Goal: Transaction & Acquisition: Purchase product/service

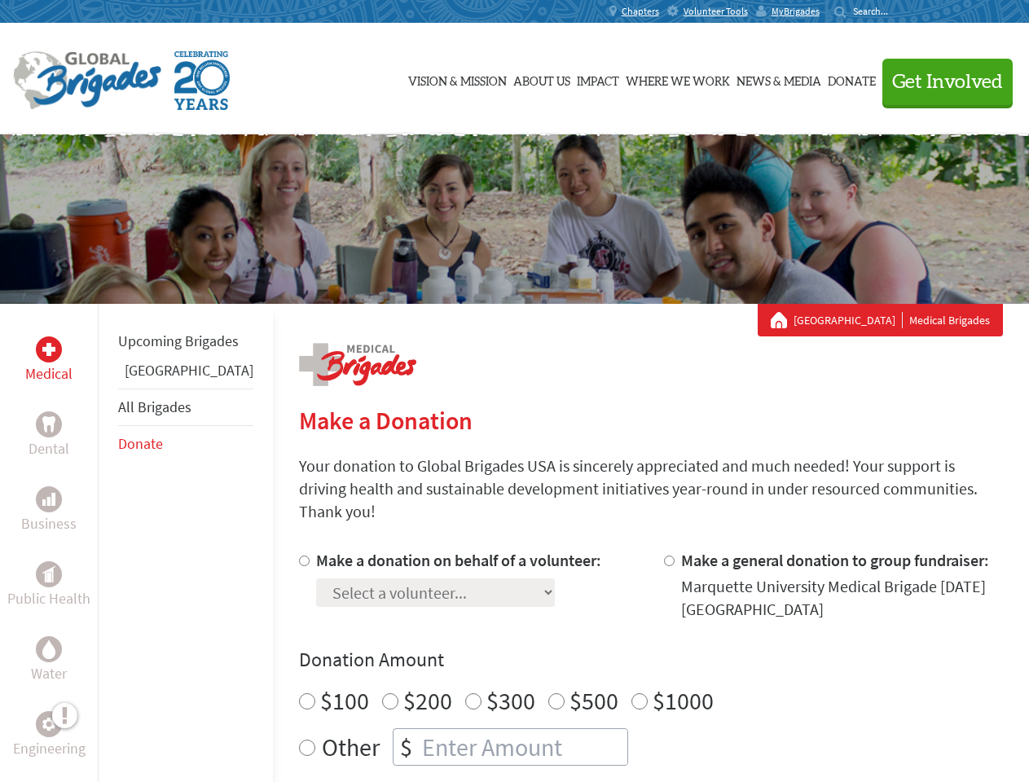
click at [899, 11] on div "Search for:" at bounding box center [866, 11] width 65 height 13
click at [940, 81] on span "Get Involved" at bounding box center [947, 82] width 111 height 20
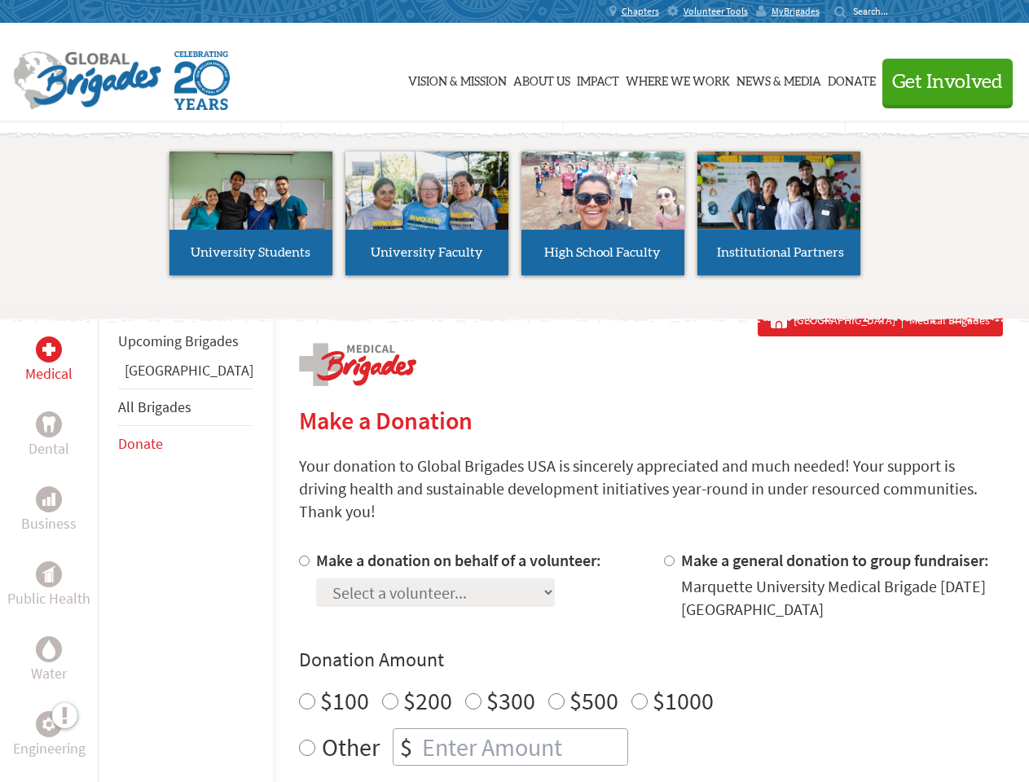
click at [515, 219] on li "High School Faculty" at bounding box center [603, 213] width 176 height 150
click at [107, 542] on div "Upcoming Brigades Panama All Brigades Donate" at bounding box center [185, 695] width 175 height 782
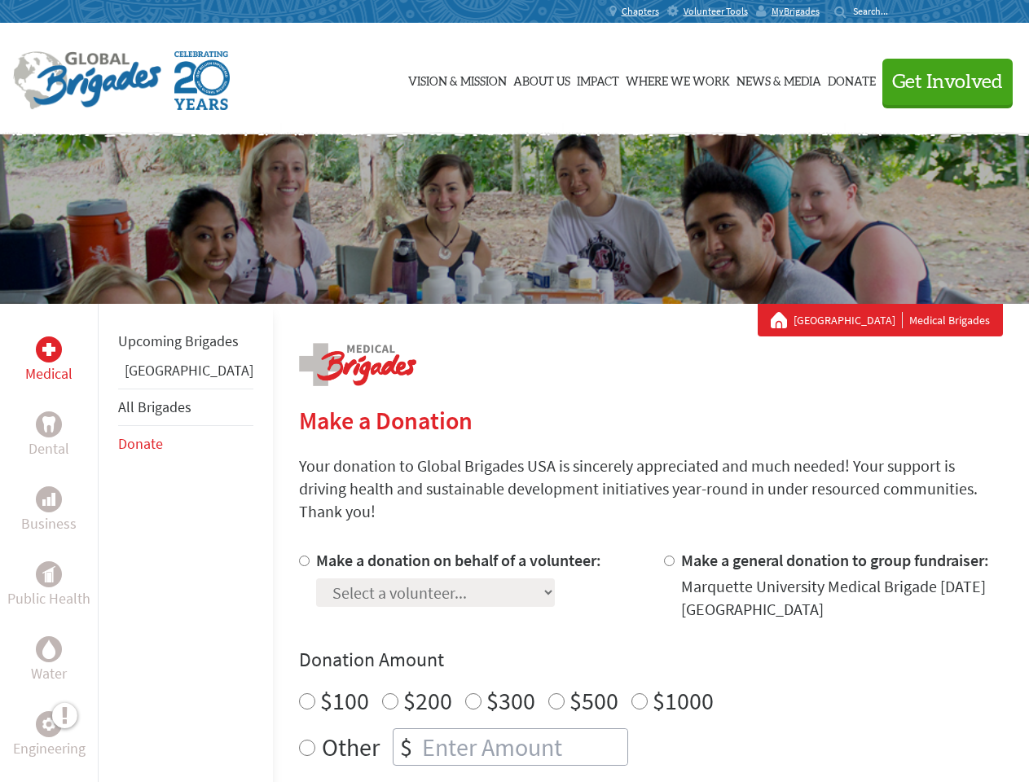
click at [622, 654] on div "Donation Amount $100 $200 $300 $500 $1000 Other $" at bounding box center [651, 706] width 704 height 119
click at [299, 555] on input "Make a donation on behalf of a volunteer:" at bounding box center [304, 560] width 11 height 11
radio input "true"
click at [664, 555] on input "Make a general donation to group fundraiser:" at bounding box center [669, 560] width 11 height 11
radio input "true"
